Goal: Ask a question

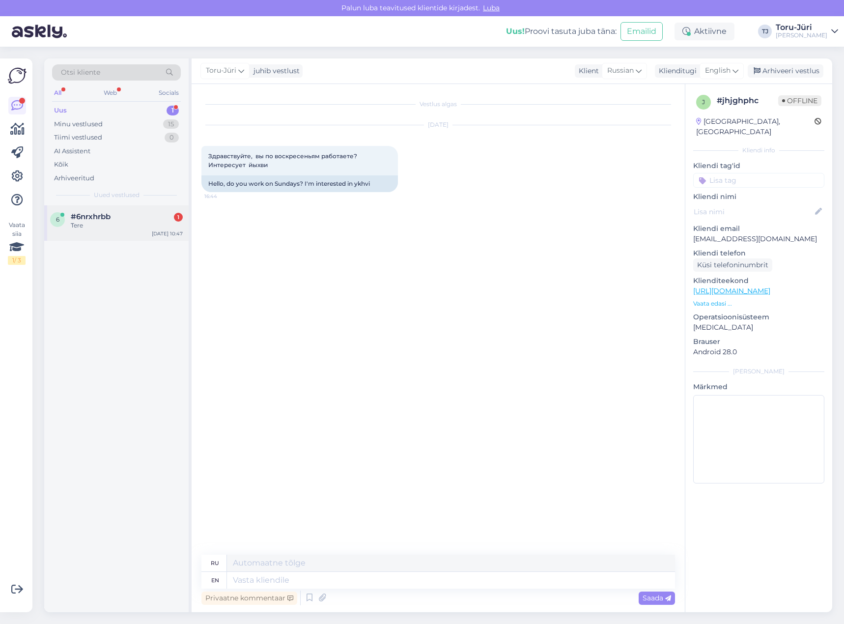
click at [127, 223] on div "Tere" at bounding box center [127, 225] width 112 height 9
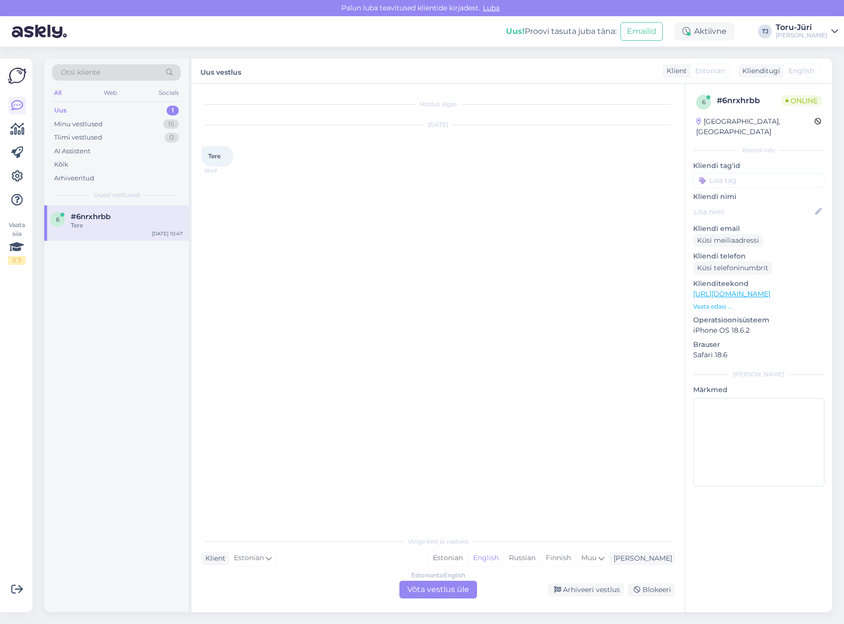
click at [771, 289] on link "[URL][DOMAIN_NAME]" at bounding box center [731, 293] width 77 height 9
click at [215, 213] on img at bounding box center [221, 208] width 39 height 39
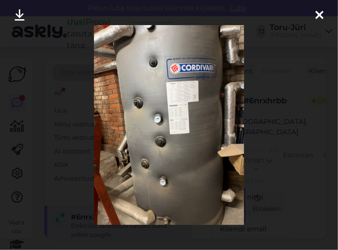
click at [318, 14] on icon at bounding box center [319, 15] width 8 height 13
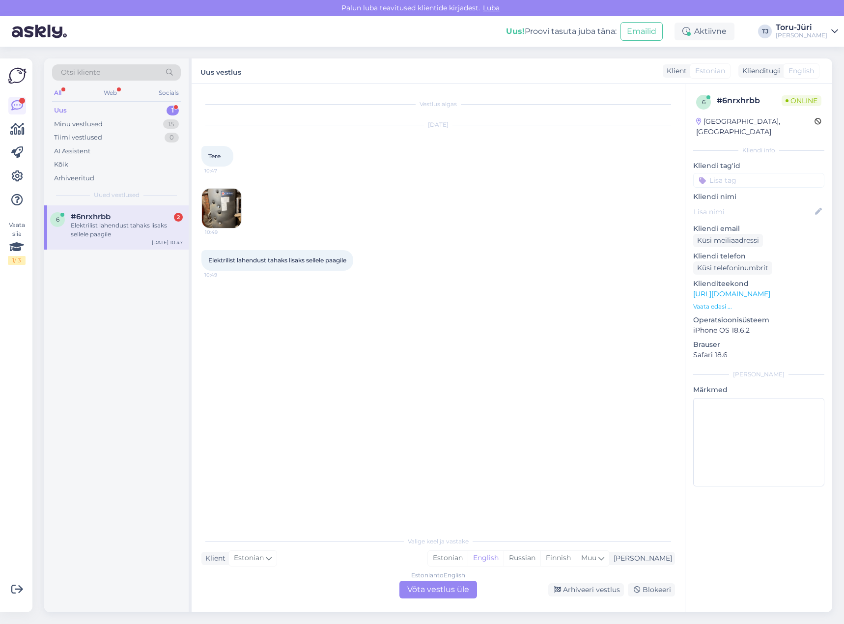
click at [232, 214] on img at bounding box center [221, 208] width 39 height 39
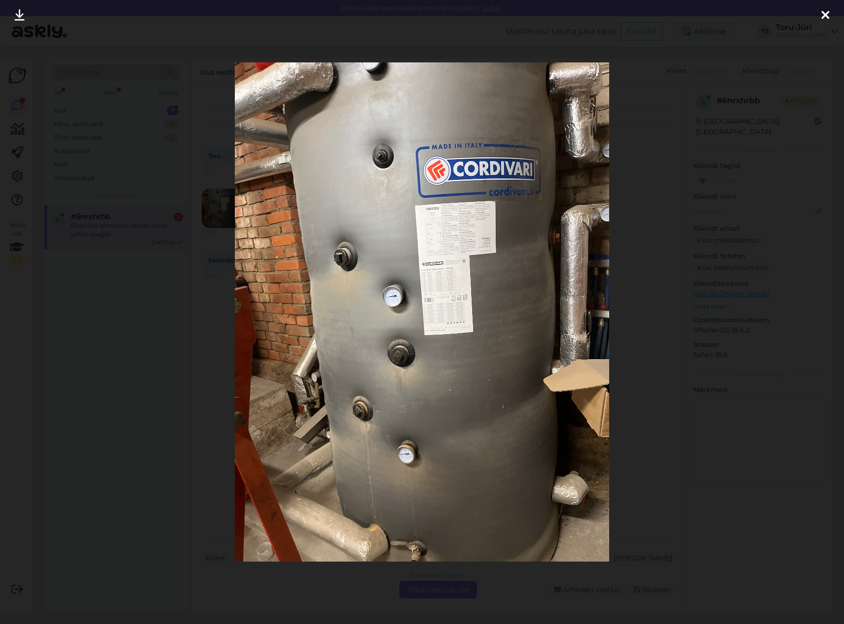
click at [823, 13] on icon at bounding box center [826, 15] width 8 height 13
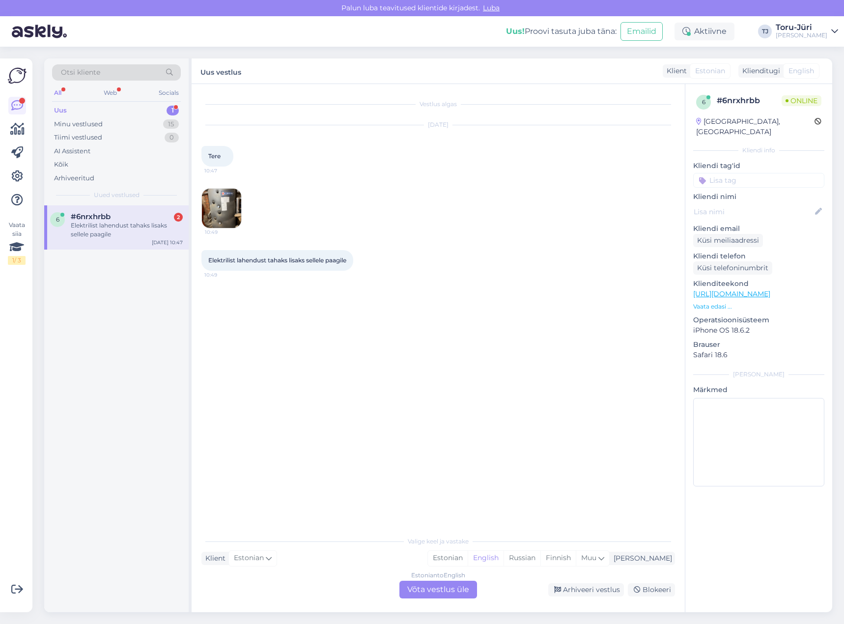
click at [432, 593] on div "Estonian to English Võta vestlus üle" at bounding box center [439, 590] width 78 height 18
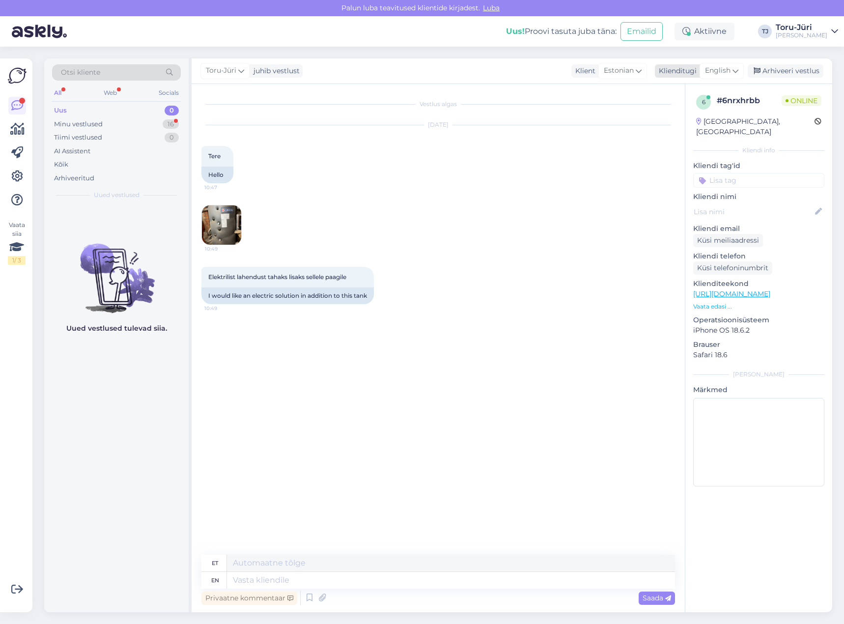
click at [726, 70] on span "English" at bounding box center [718, 70] width 26 height 11
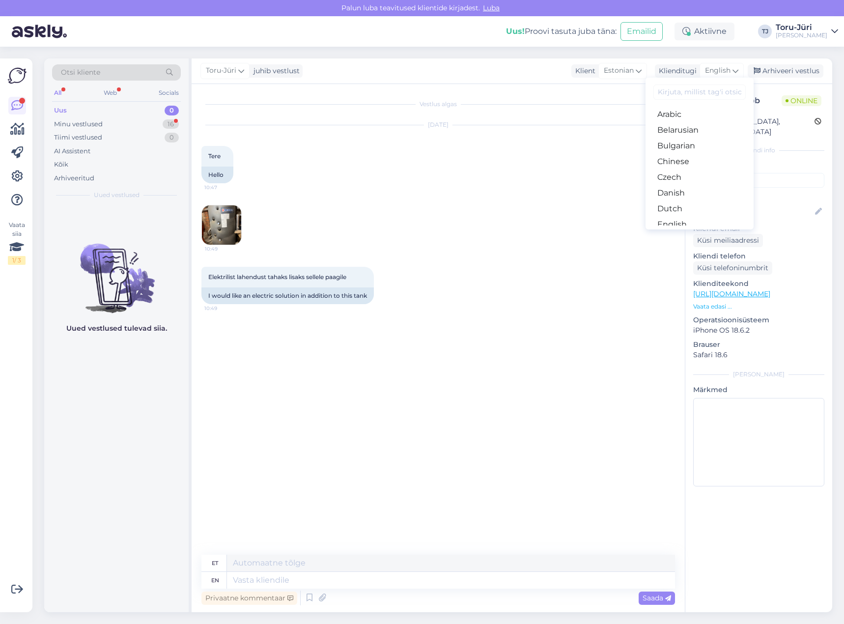
click at [698, 232] on link "Estonian" at bounding box center [700, 240] width 108 height 16
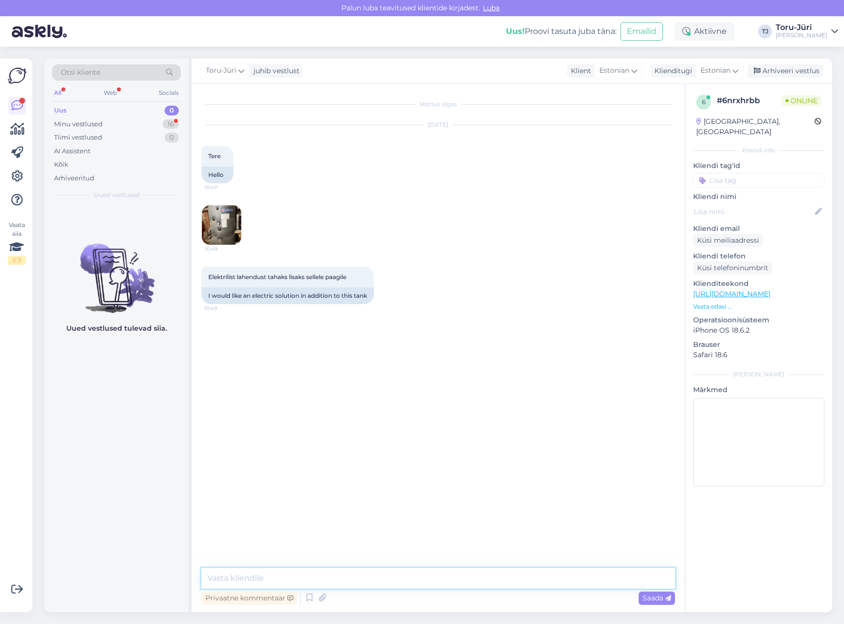
click at [331, 580] on textarea at bounding box center [439, 578] width 474 height 21
type textarea "Tere!"
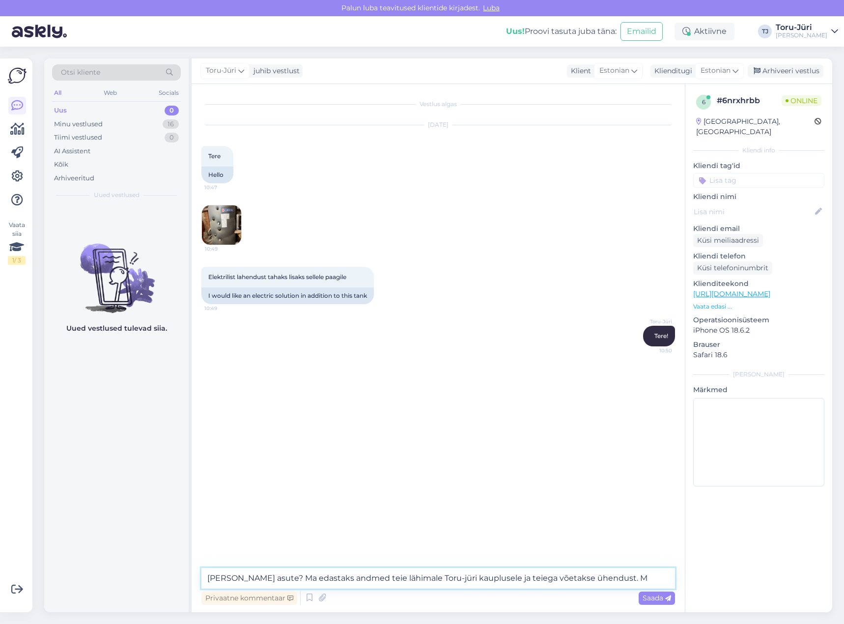
type textarea "[PERSON_NAME] asute? Ma edastaks andmed teie lähimale Toru-jüri kauplusele ja t…"
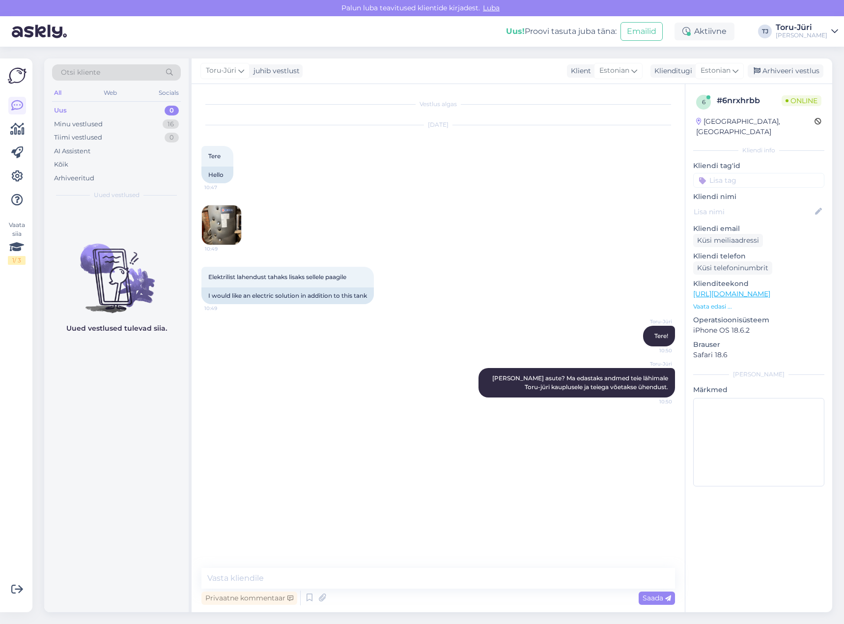
click at [229, 236] on img at bounding box center [221, 224] width 39 height 39
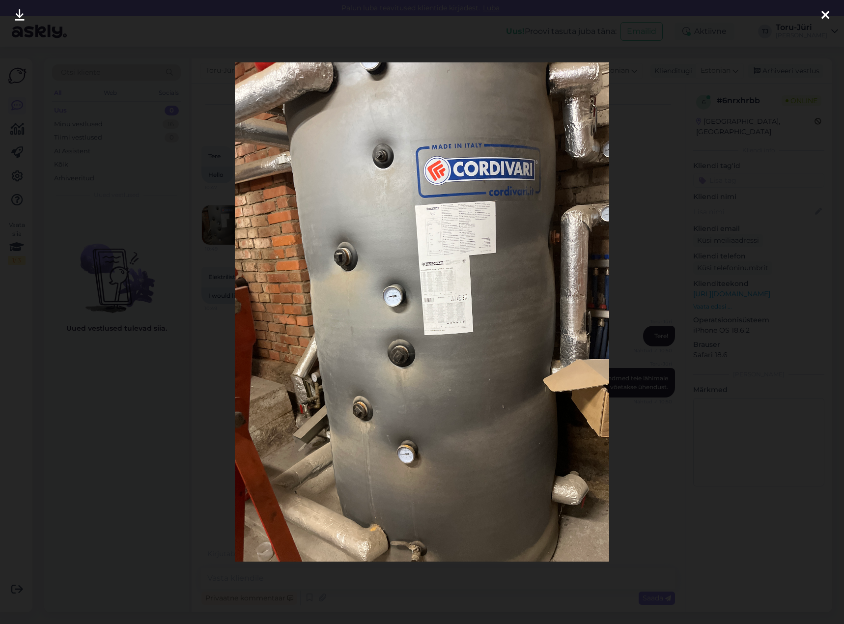
drag, startPoint x: 20, startPoint y: 12, endPoint x: 34, endPoint y: 32, distance: 25.0
click at [20, 12] on icon at bounding box center [20, 15] width 10 height 13
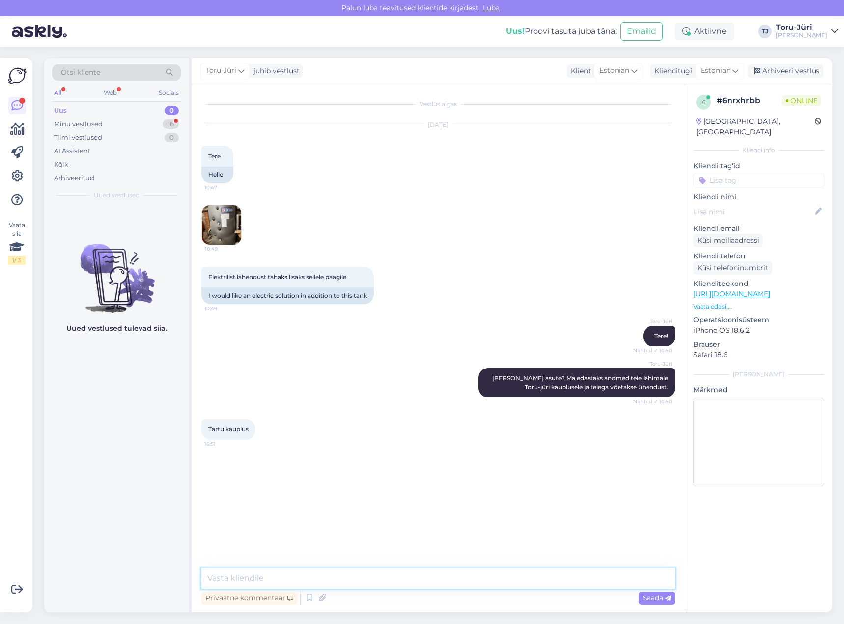
click at [296, 576] on textarea at bounding box center [439, 578] width 474 height 21
type textarea "Kuidas teie e-postiaadress ja telefon?"
click at [372, 576] on textarea at bounding box center [439, 578] width 474 height 21
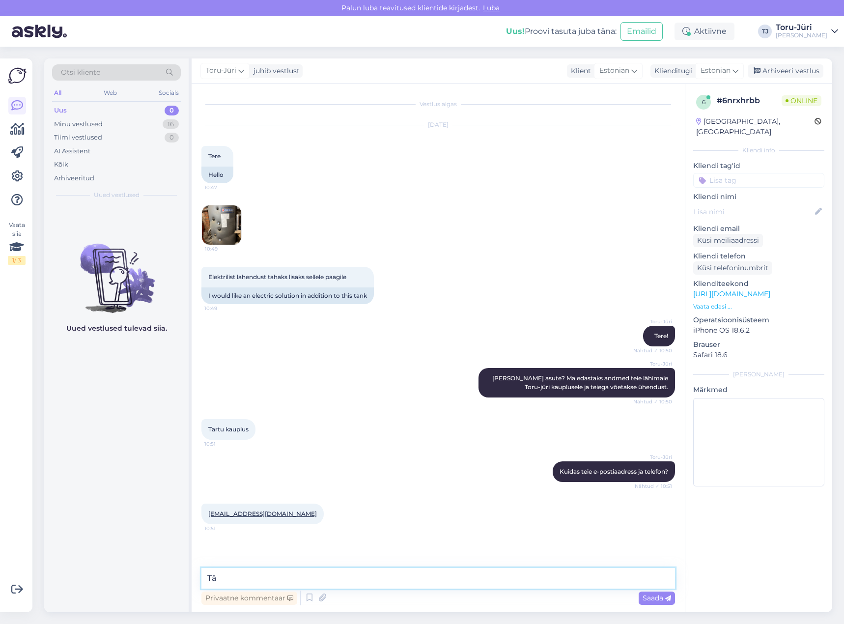
type textarea "T"
type textarea "Telefon? Et saaks vajadusel täpsustada detaile"
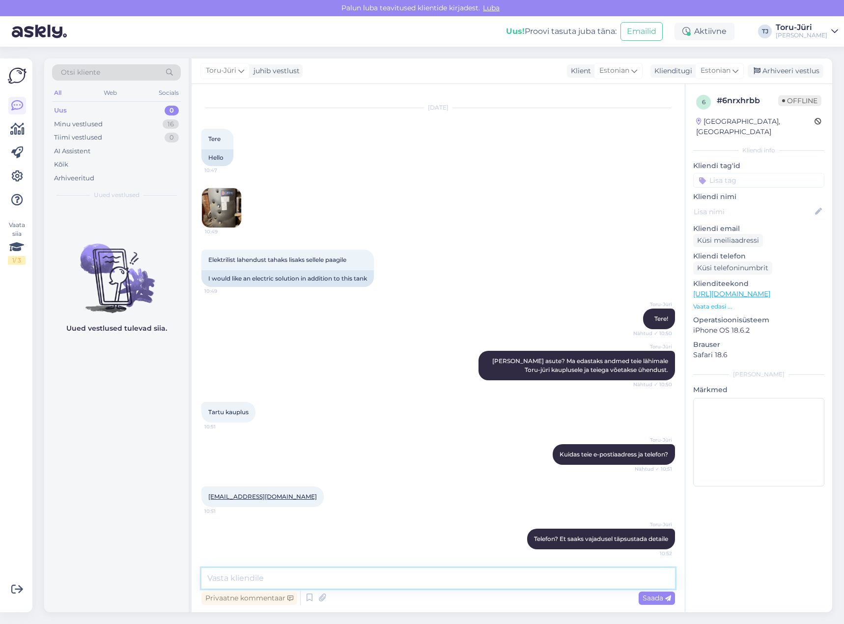
scroll to position [18, 0]
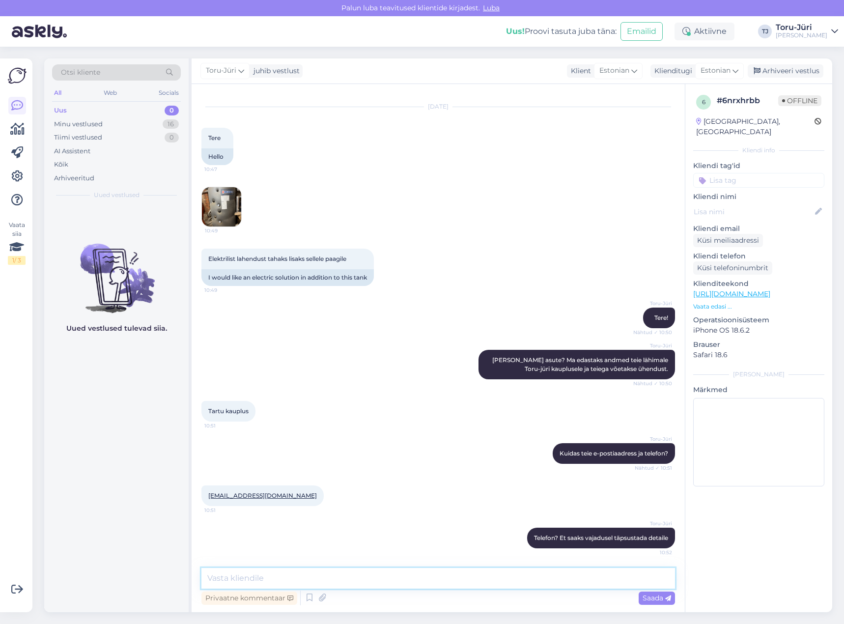
click at [431, 582] on textarea at bounding box center [439, 578] width 474 height 21
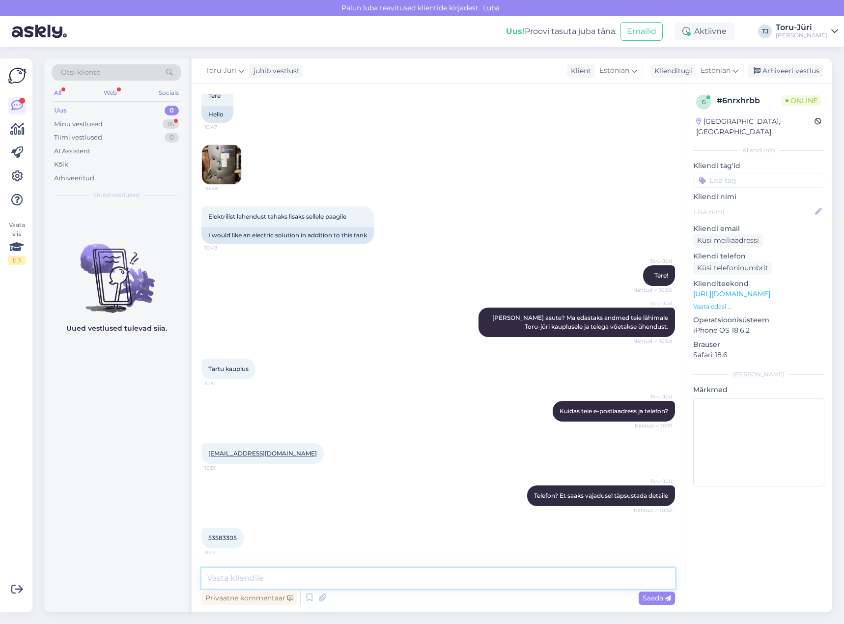
click at [382, 576] on textarea at bounding box center [439, 578] width 474 height 21
type textarea "Tänan!"
